Goal: Information Seeking & Learning: Learn about a topic

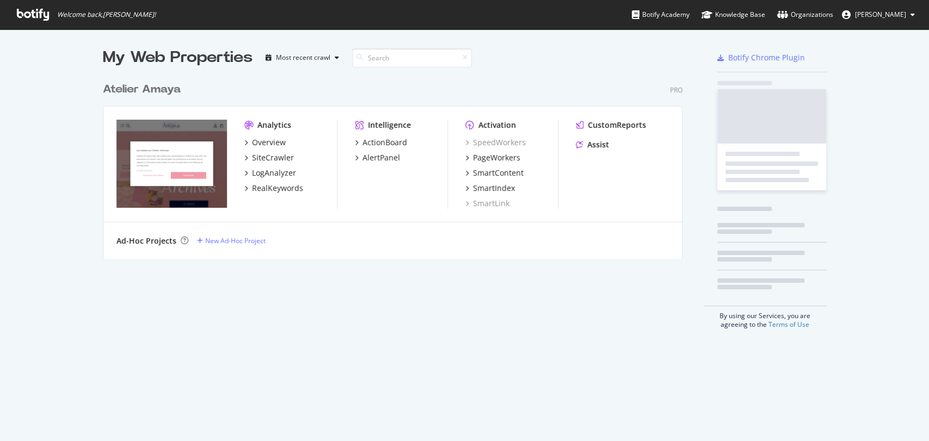
scroll to position [431, 910]
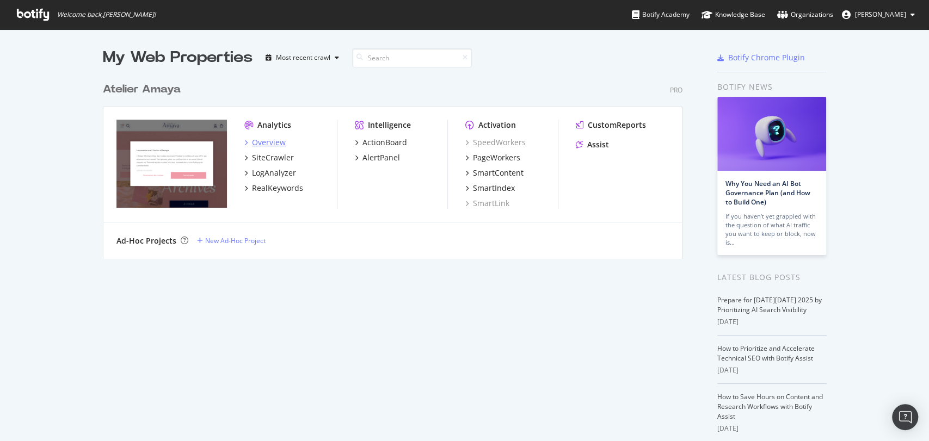
click at [274, 141] on div "Overview" at bounding box center [269, 142] width 34 height 11
